Goal: Information Seeking & Learning: Learn about a topic

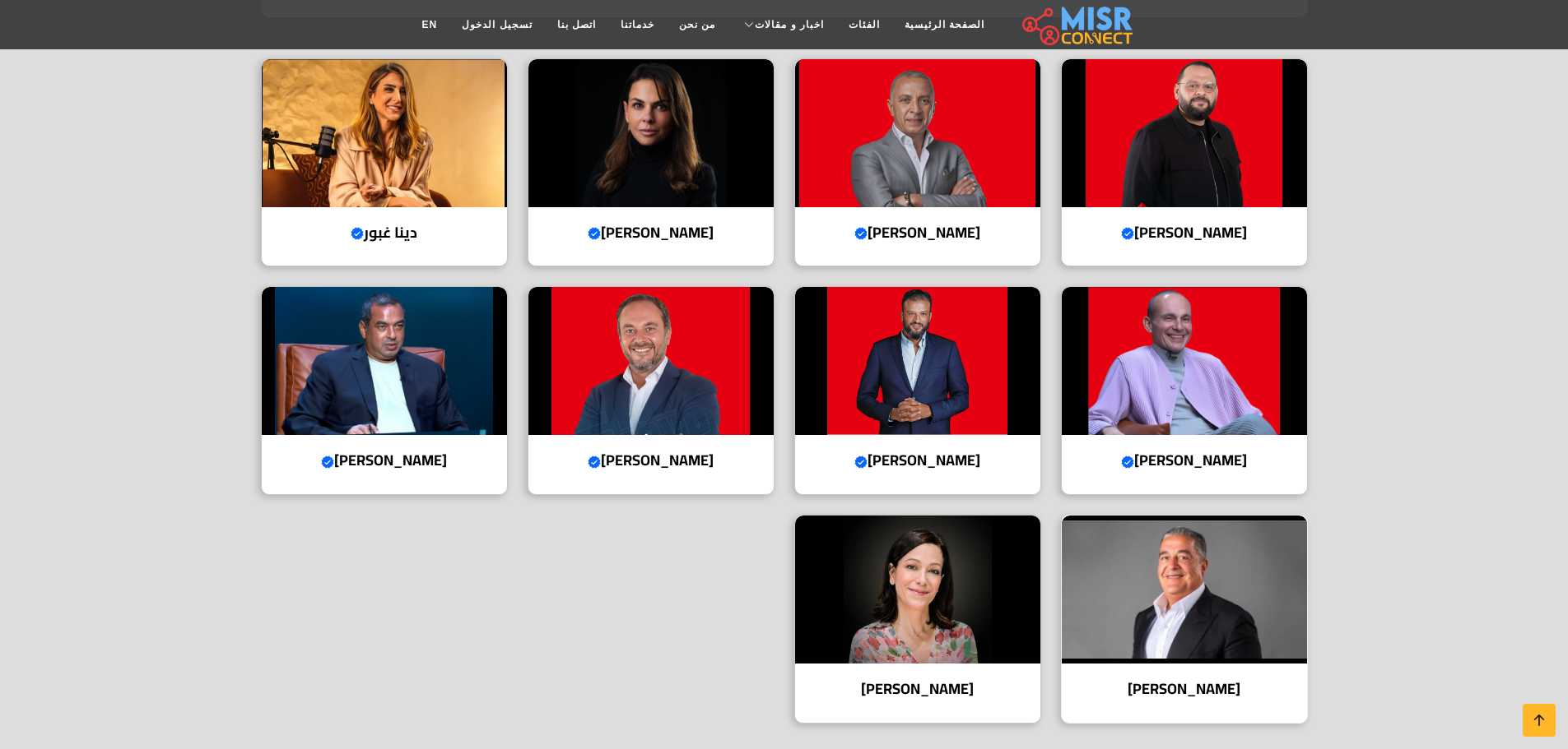
scroll to position [329, 0]
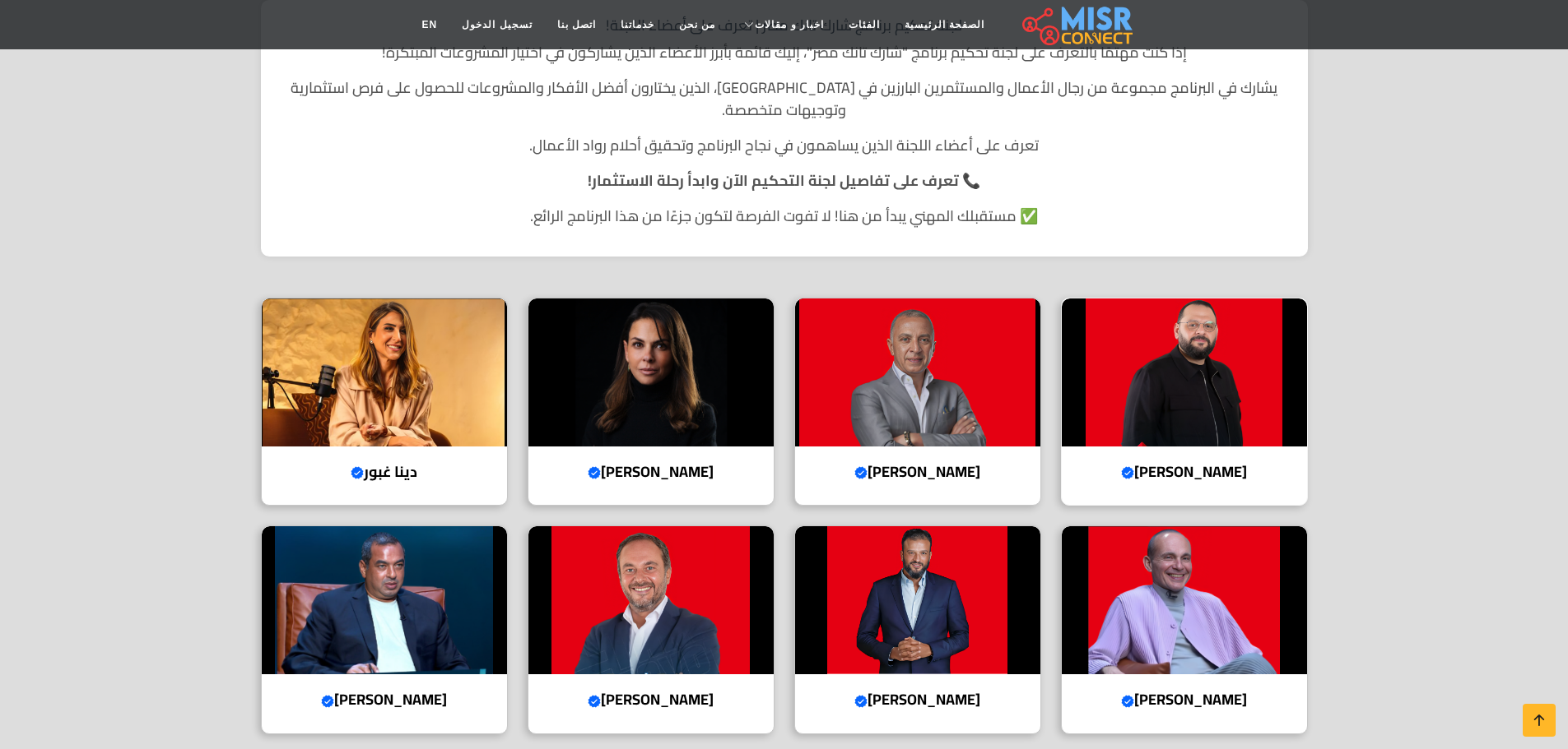
click at [1214, 404] on img at bounding box center [1184, 373] width 245 height 148
click at [408, 568] on img at bounding box center [383, 600] width 245 height 148
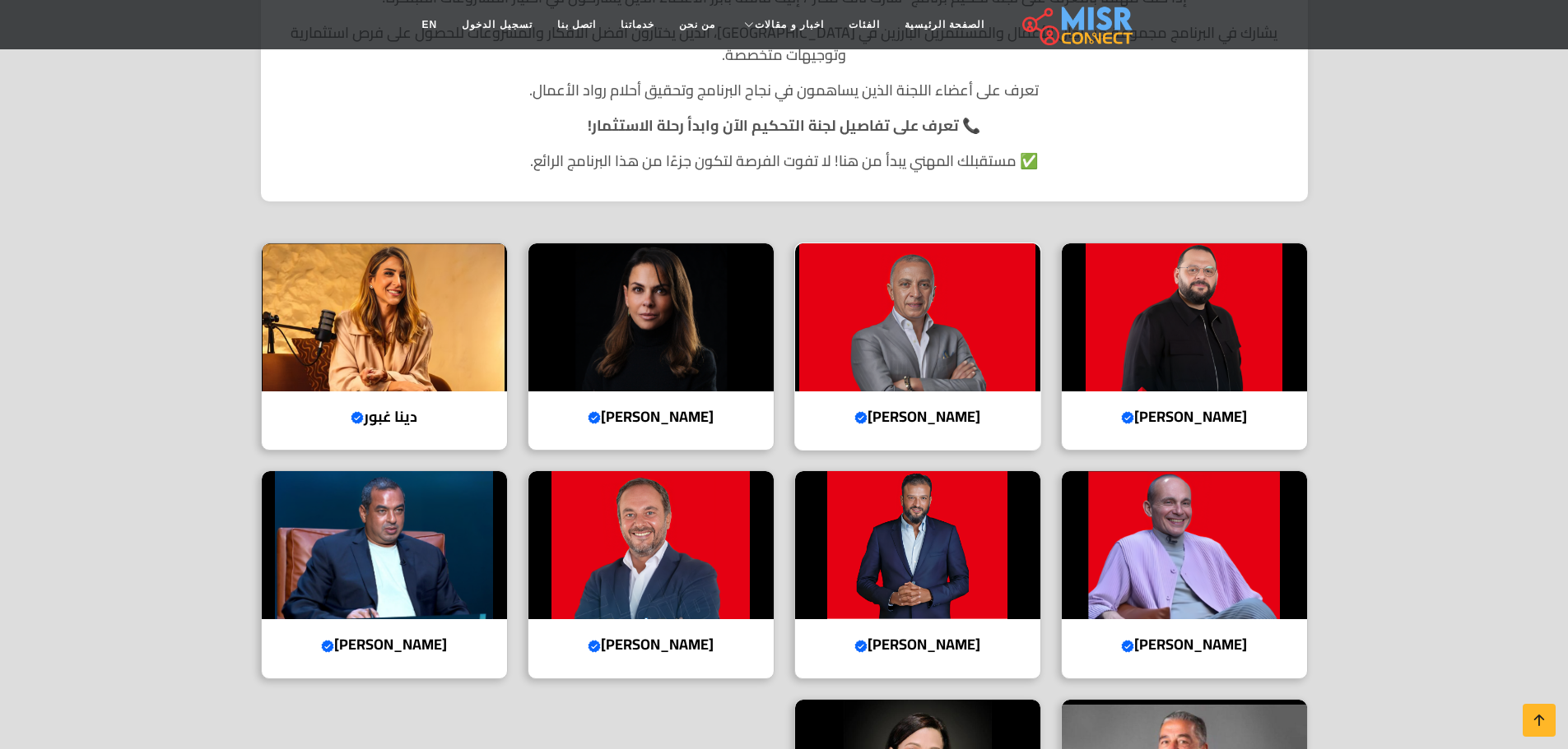
scroll to position [411, 0]
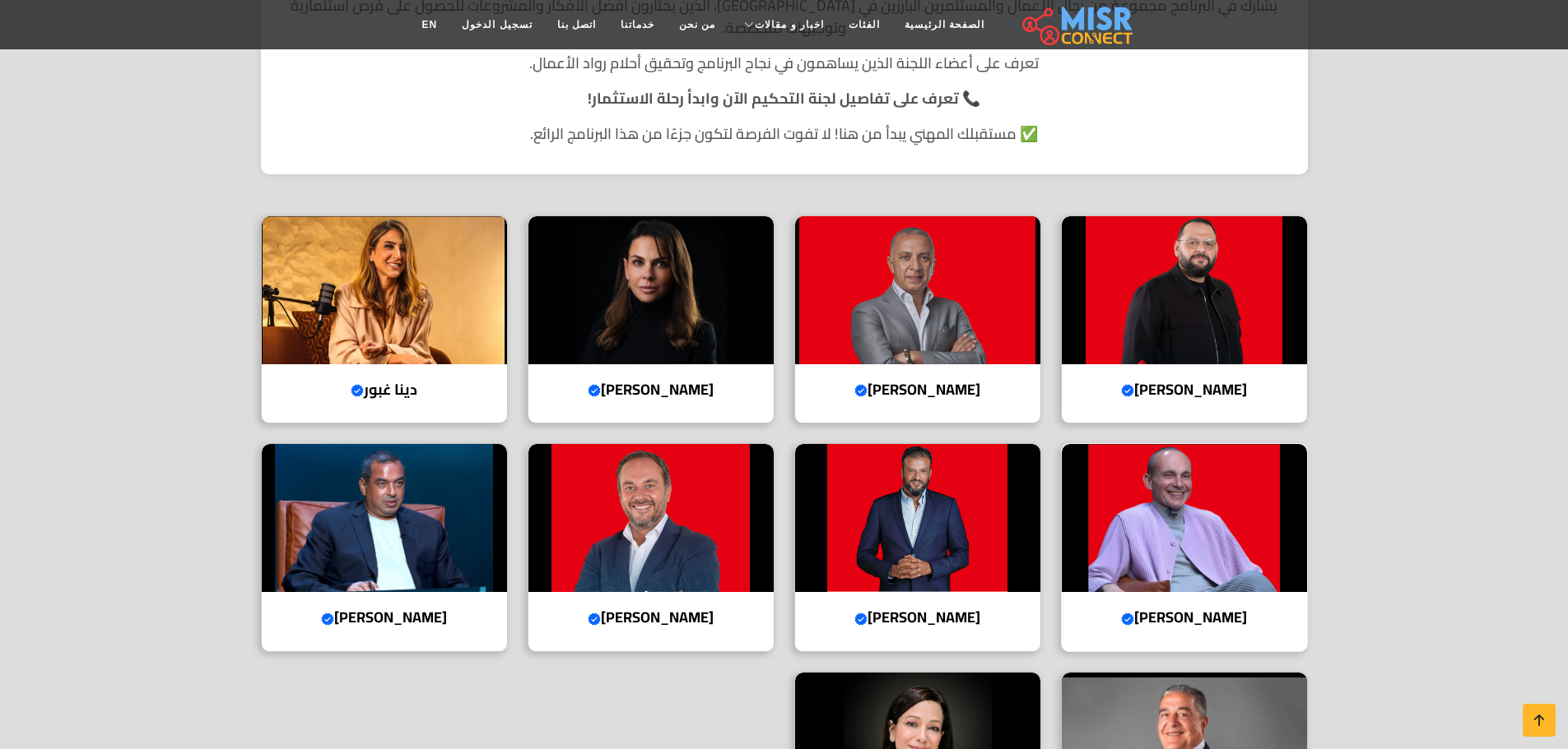
click at [1198, 518] on img at bounding box center [1184, 519] width 245 height 148
click at [688, 527] on img at bounding box center [650, 519] width 245 height 148
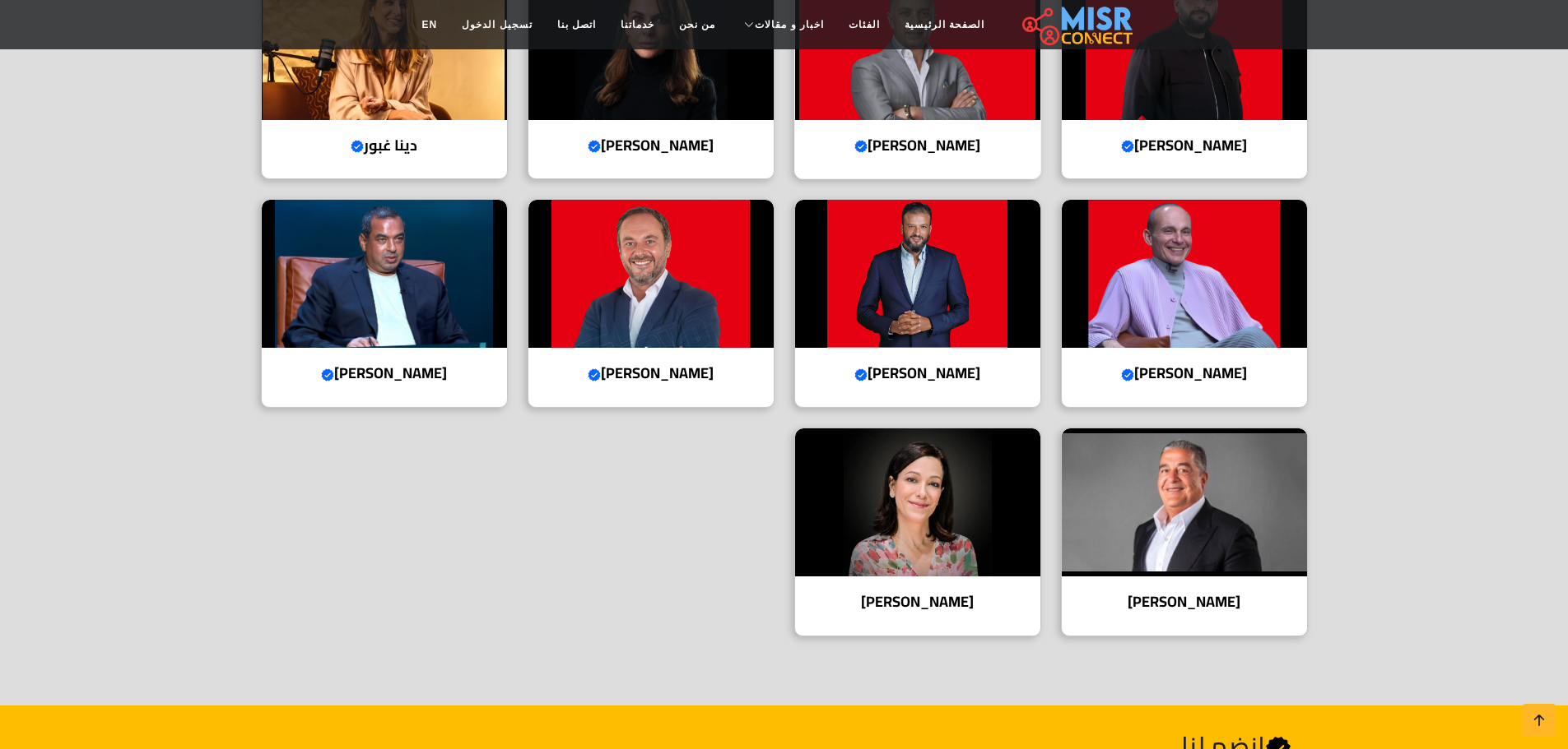
scroll to position [740, 0]
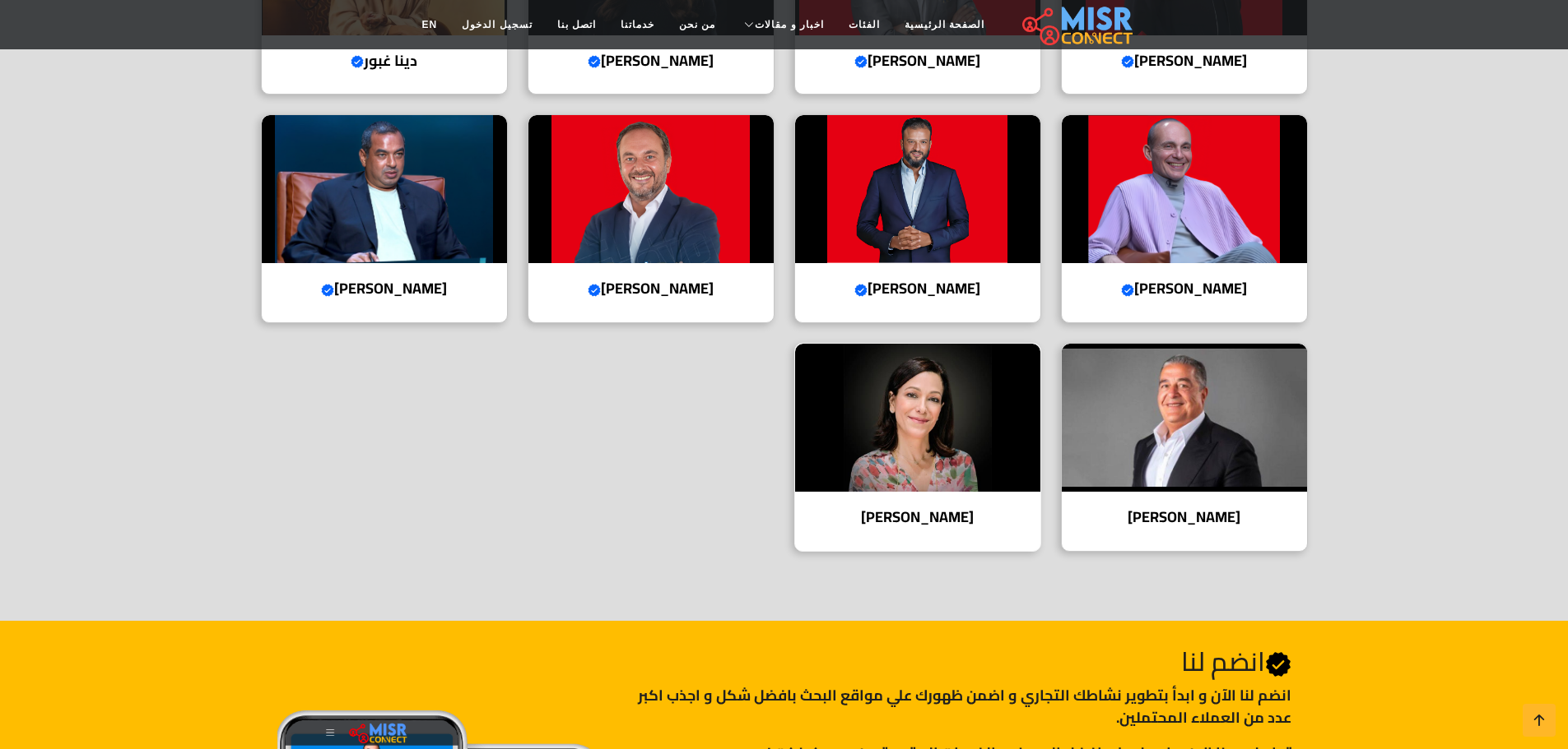
click at [922, 399] on img at bounding box center [917, 418] width 245 height 148
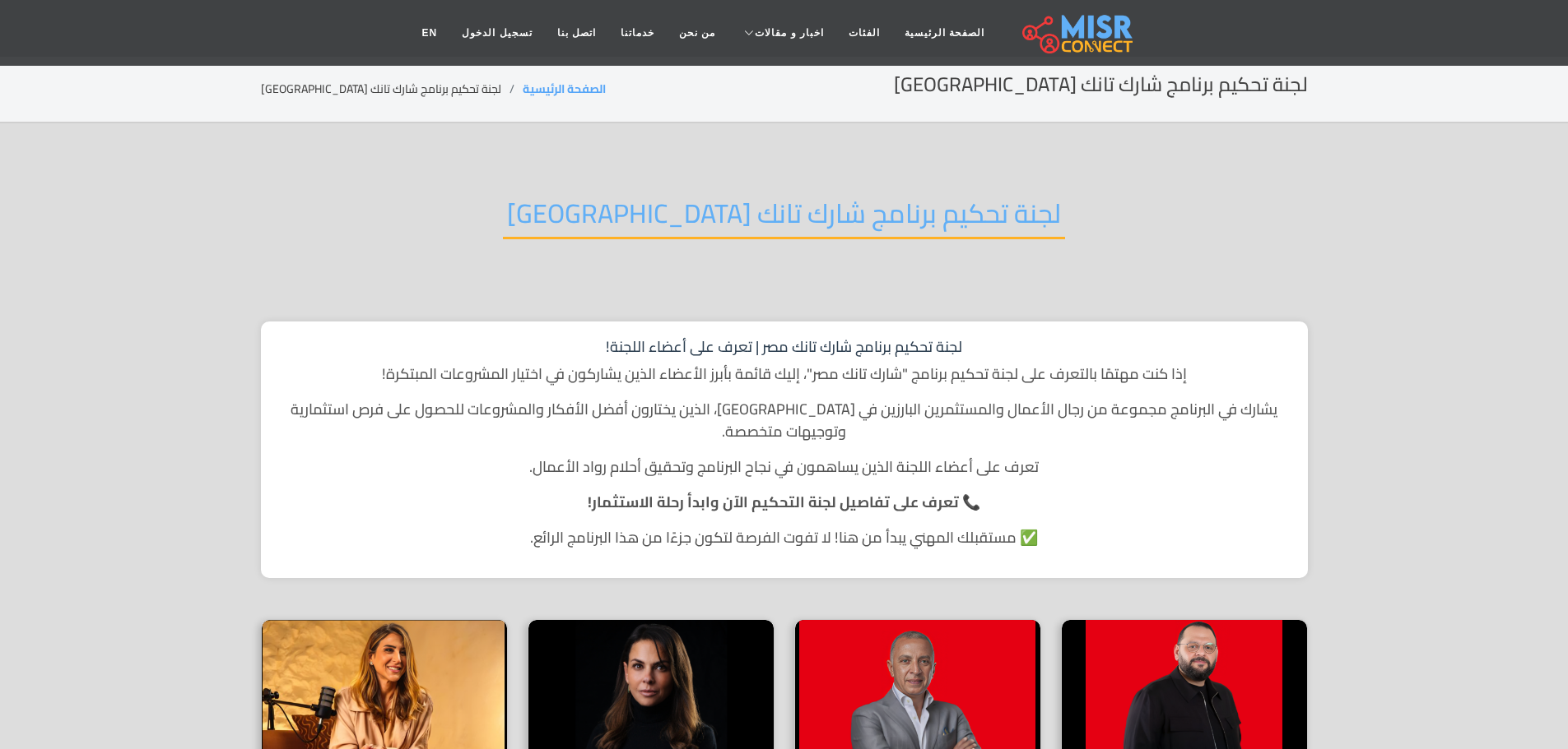
scroll to position [0, 0]
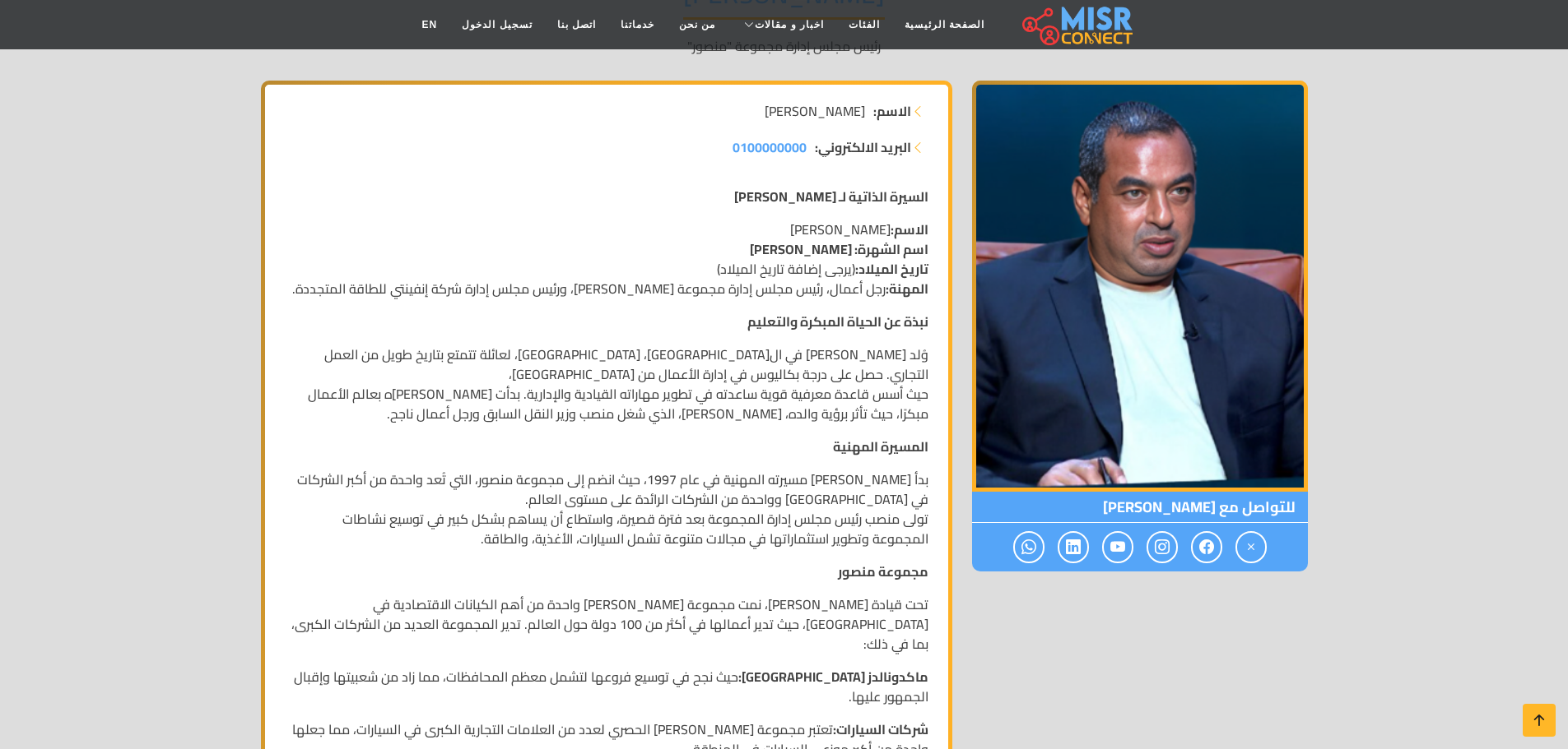
scroll to position [247, 0]
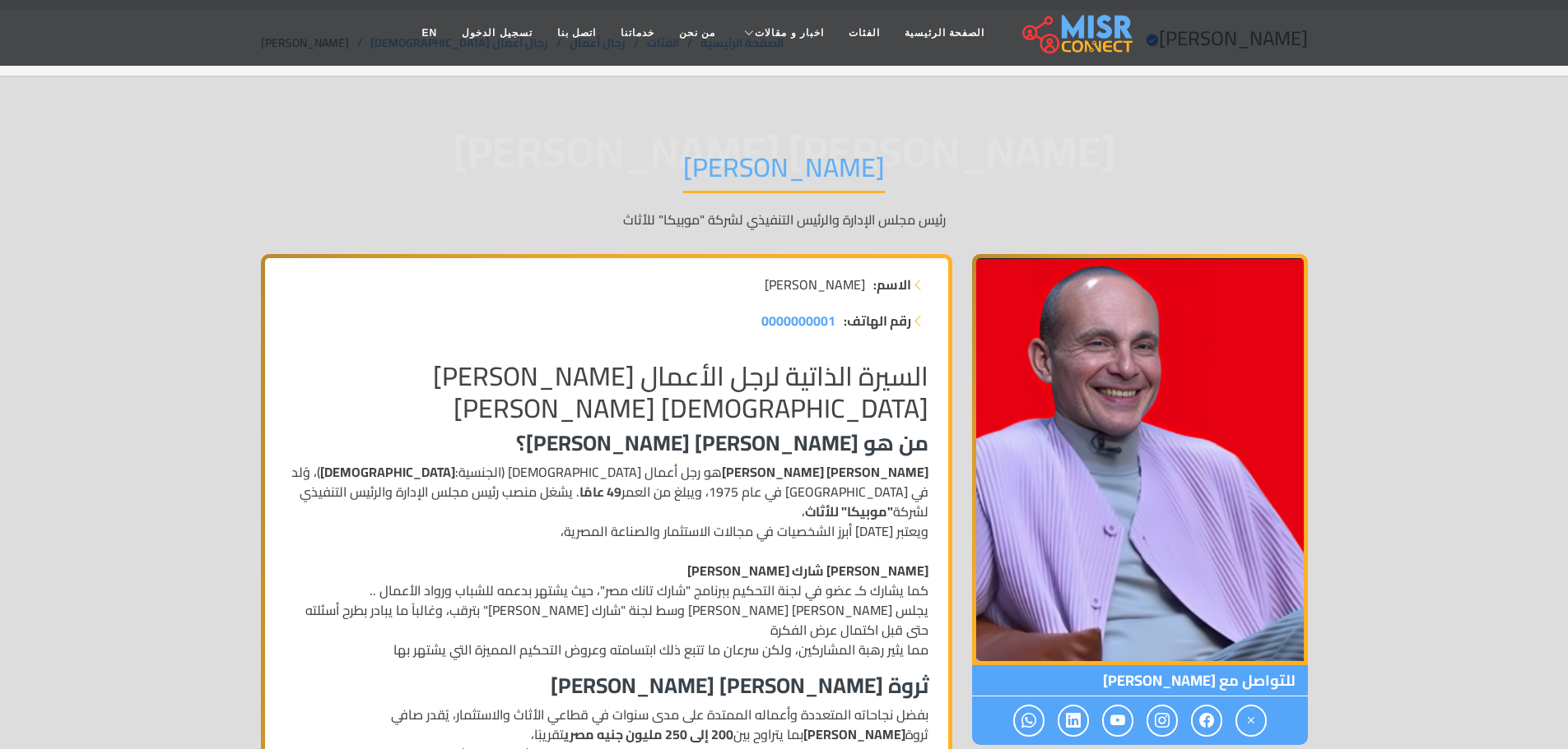
scroll to position [83, 0]
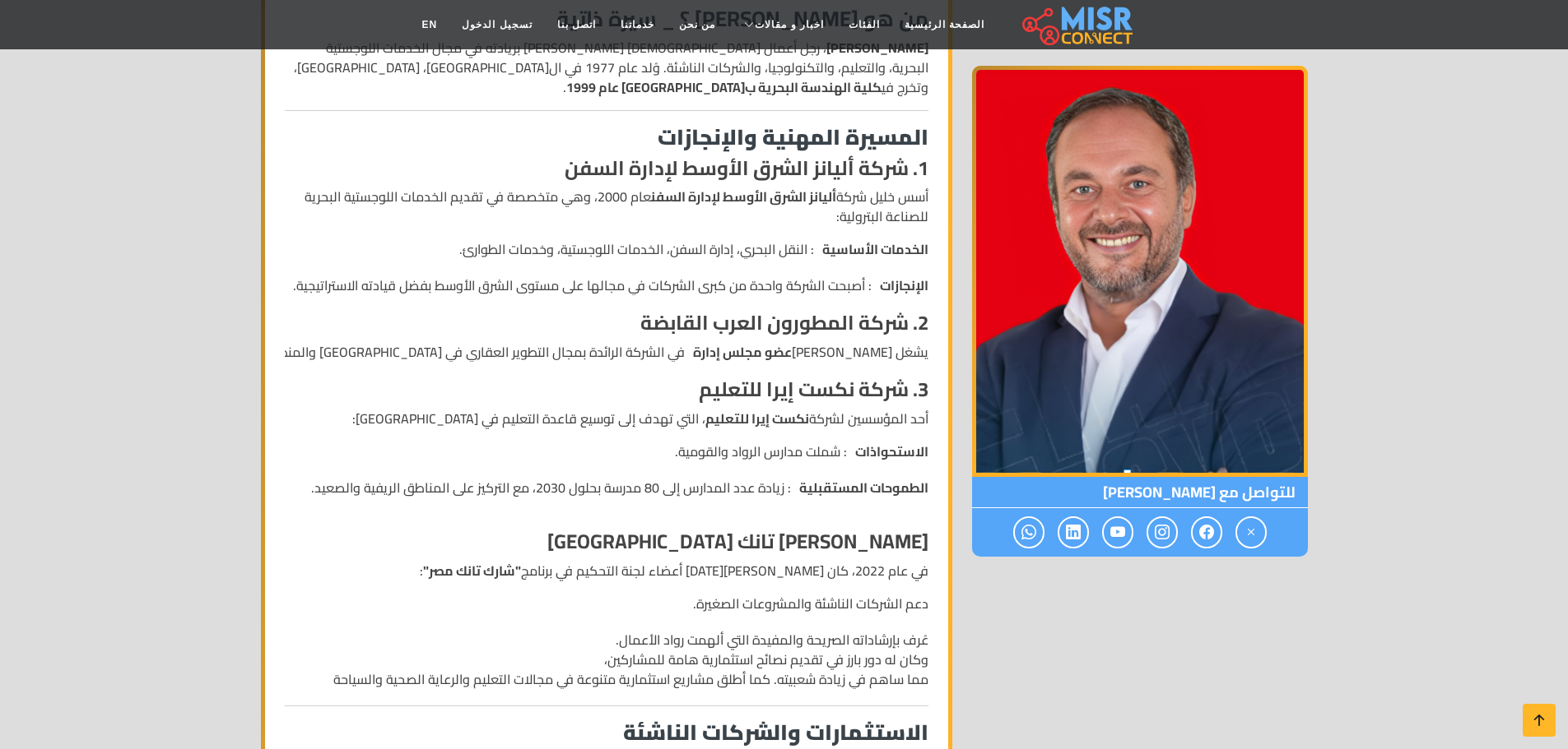
scroll to position [494, 0]
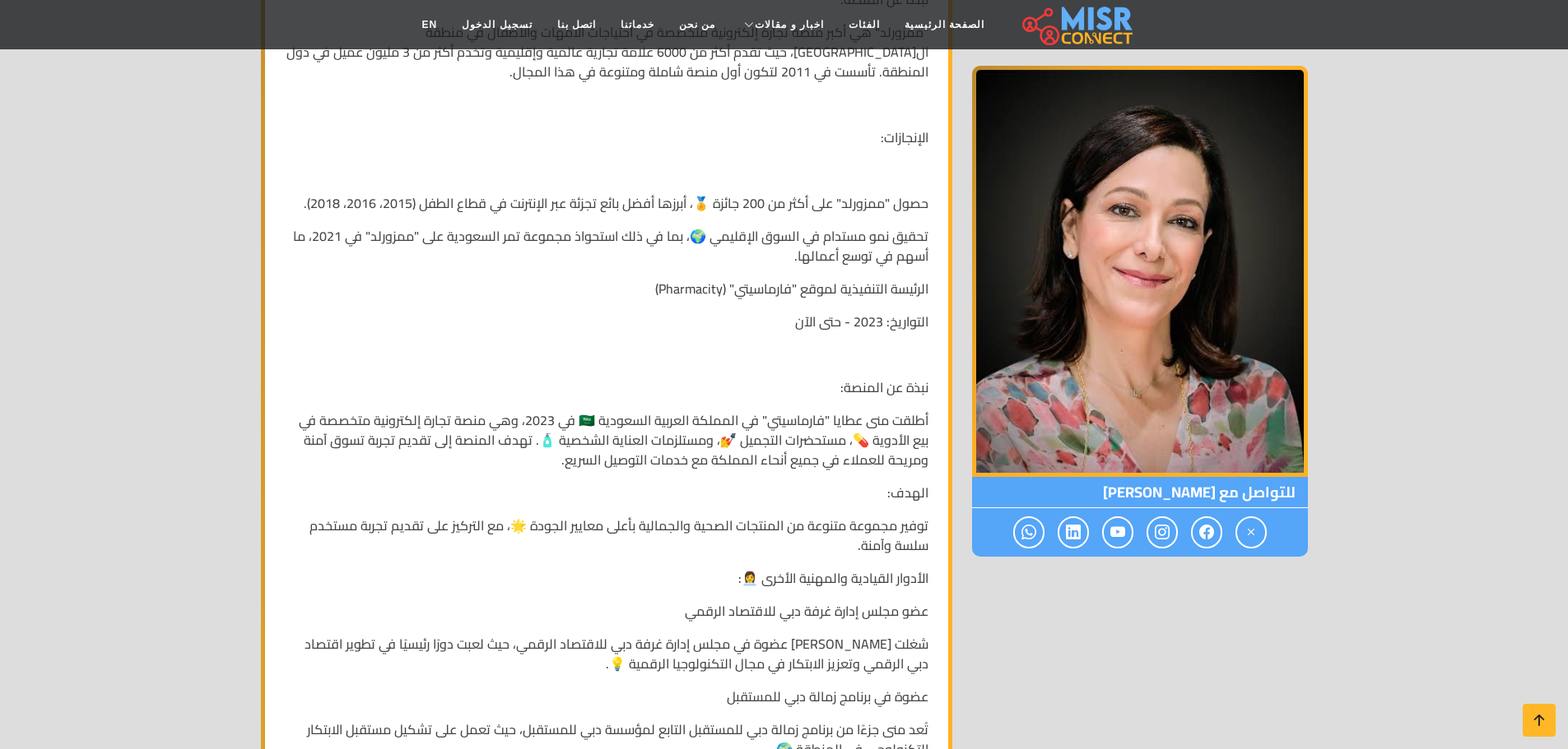
scroll to position [905, 0]
